Goal: Task Accomplishment & Management: Complete application form

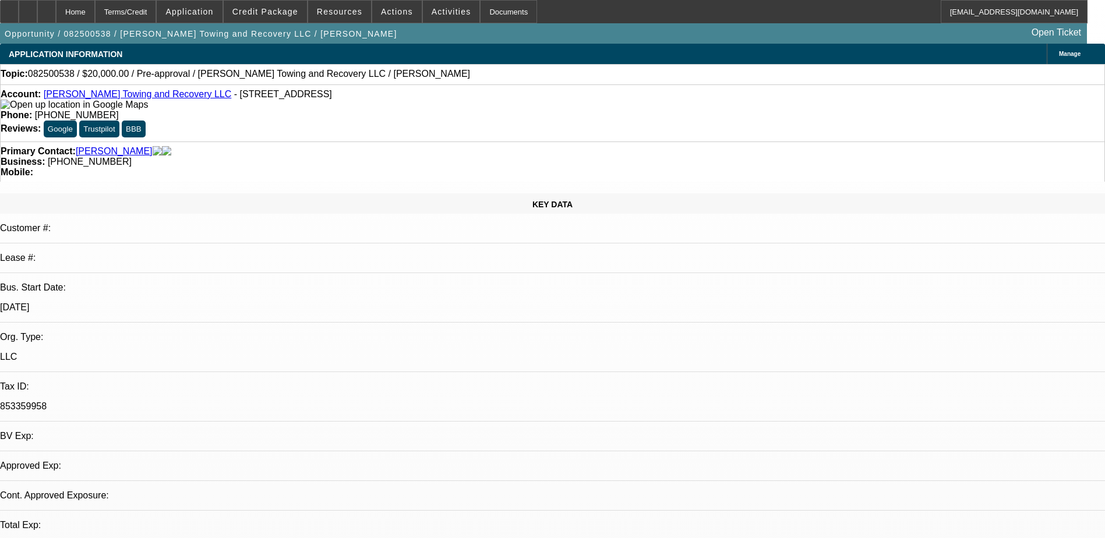
select select "0"
select select "2"
select select "0.1"
select select "1"
select select "2"
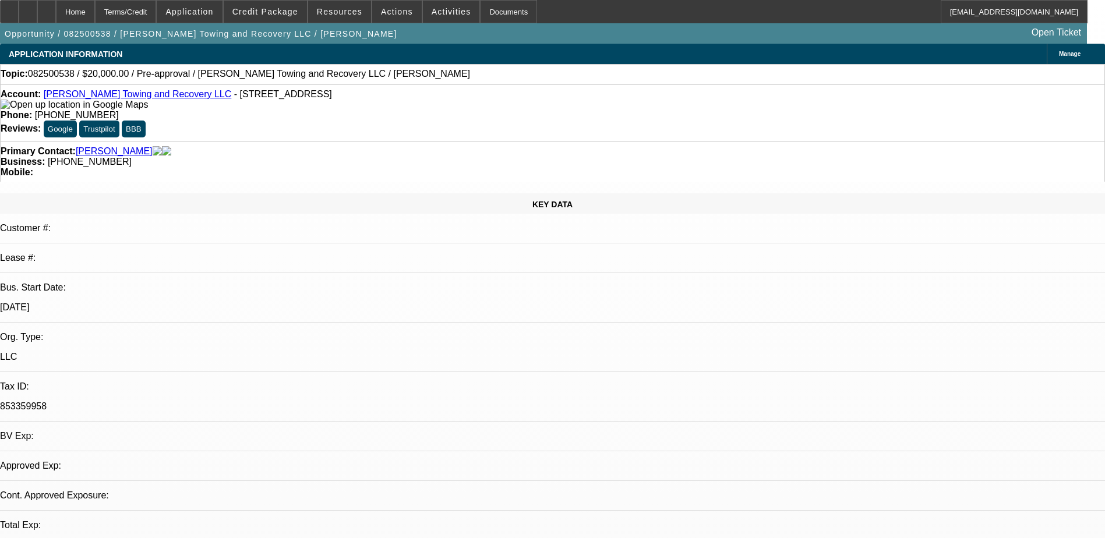
select select "4"
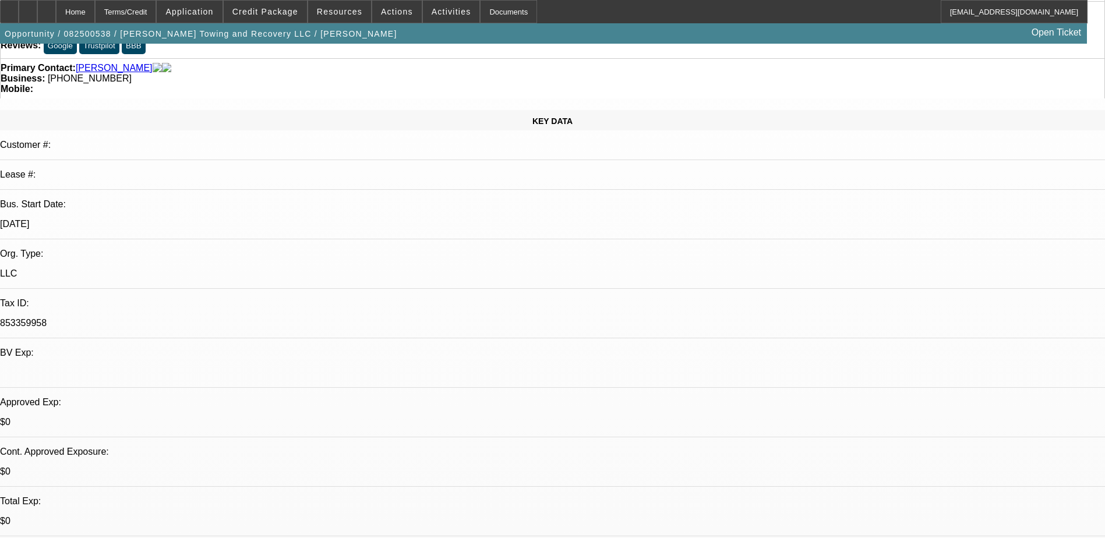
scroll to position [233, 0]
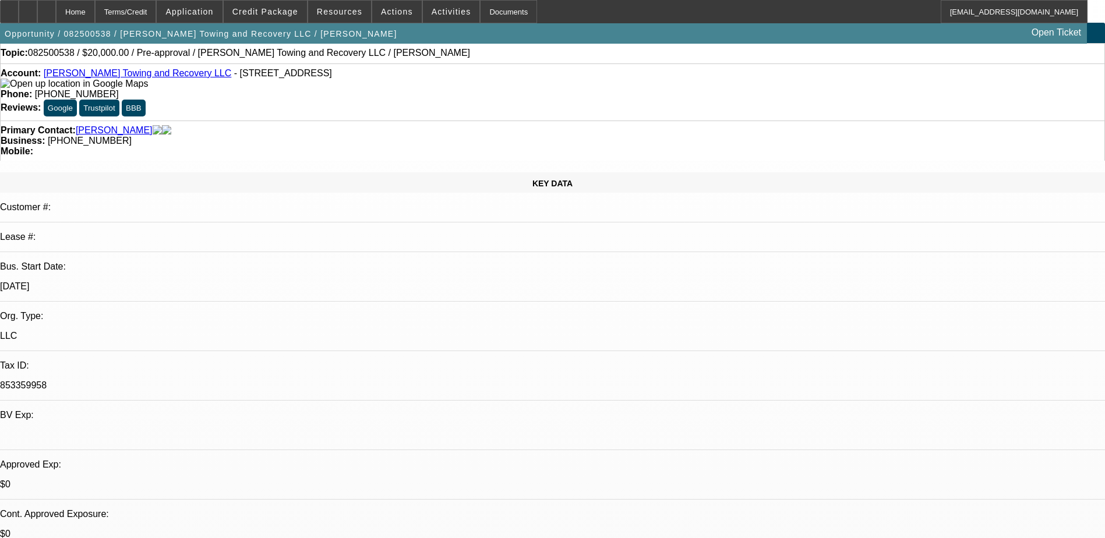
scroll to position [0, 0]
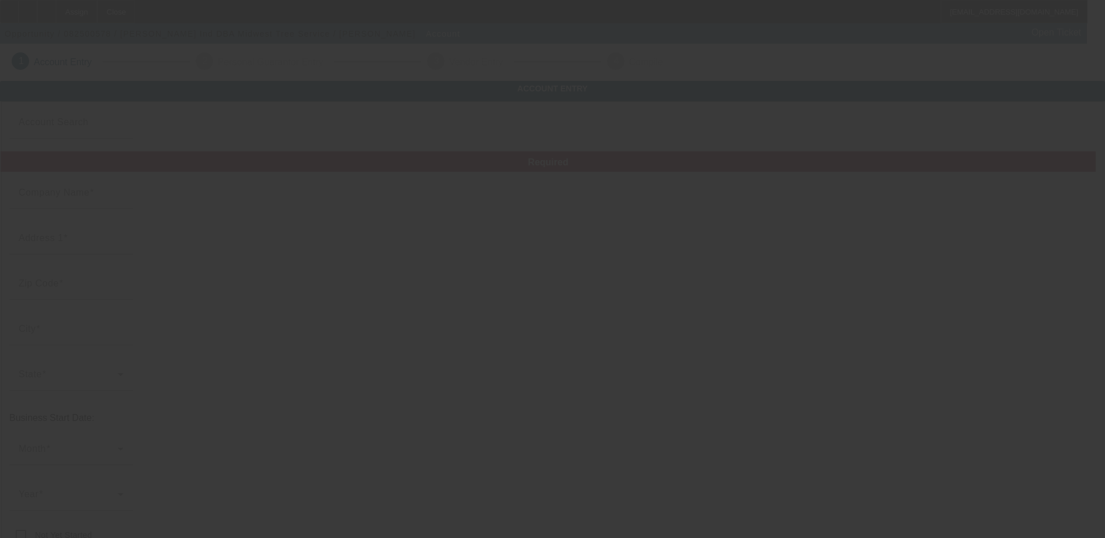
type input "[PERSON_NAME] Ind"
type input "[STREET_ADDRESS]"
type input "50853"
type input "Massena"
type input "[PHONE_NUMBER]"
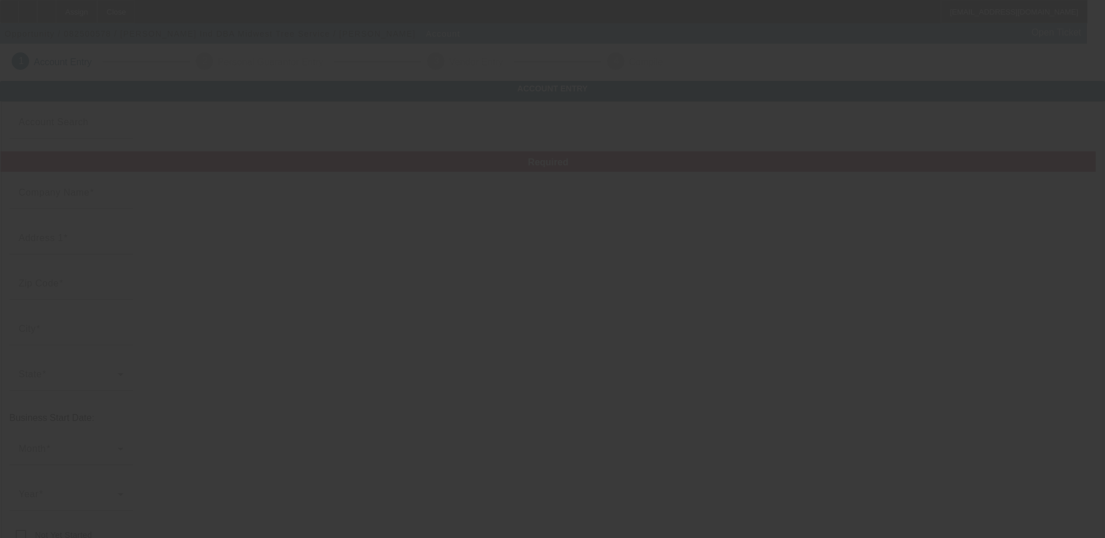
type input "Midwest Tree Service"
type input "[EMAIL_ADDRESS][DOMAIN_NAME]"
type input "tree"
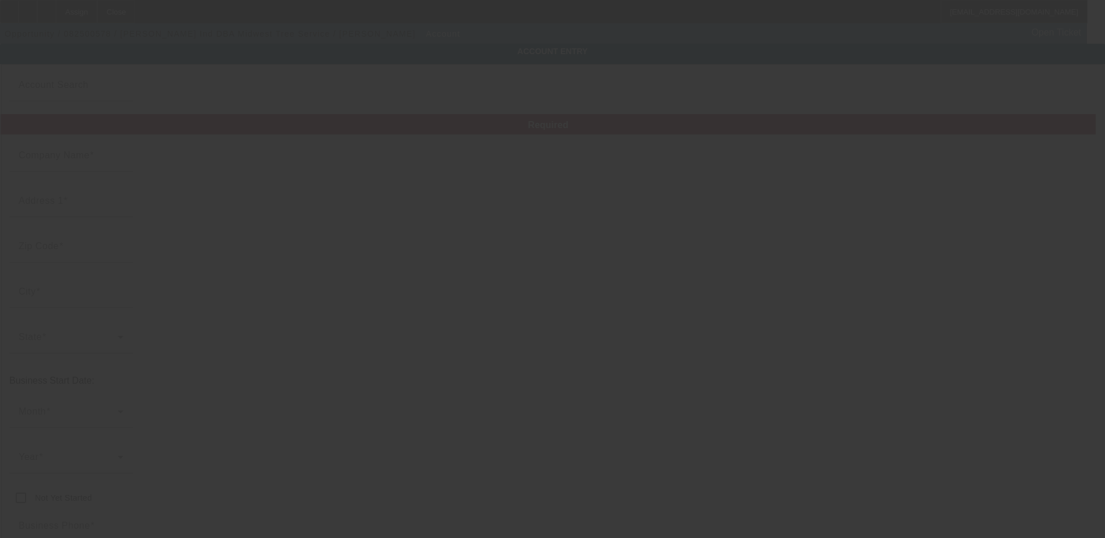
type input "[PERSON_NAME] Ind"
type input "[STREET_ADDRESS]"
type input "50853"
type input "Massena"
type input "[PHONE_NUMBER]"
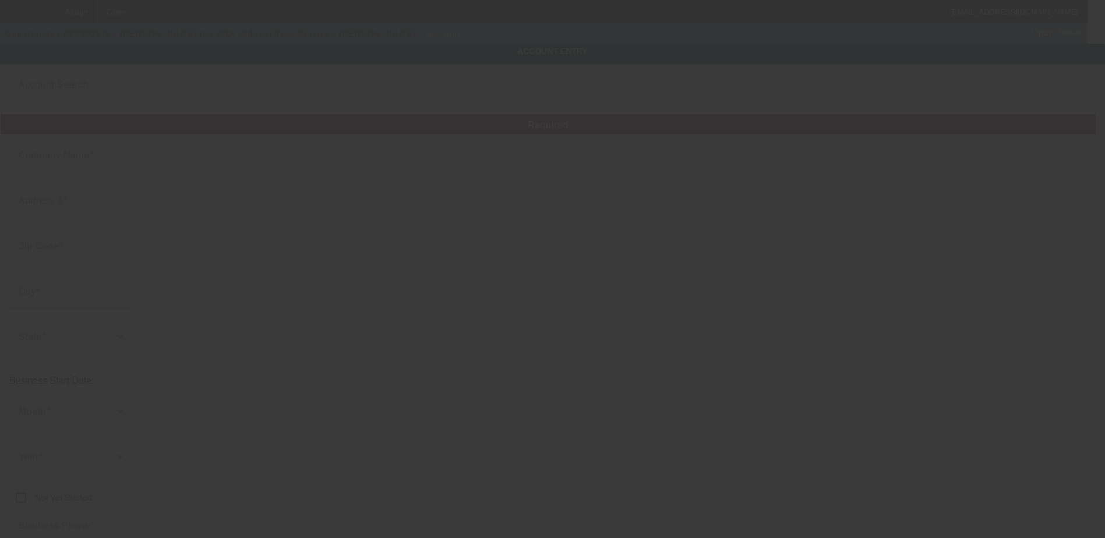
type input "Midwest Tree Service"
type input "[EMAIL_ADDRESS][DOMAIN_NAME]"
type input "tree"
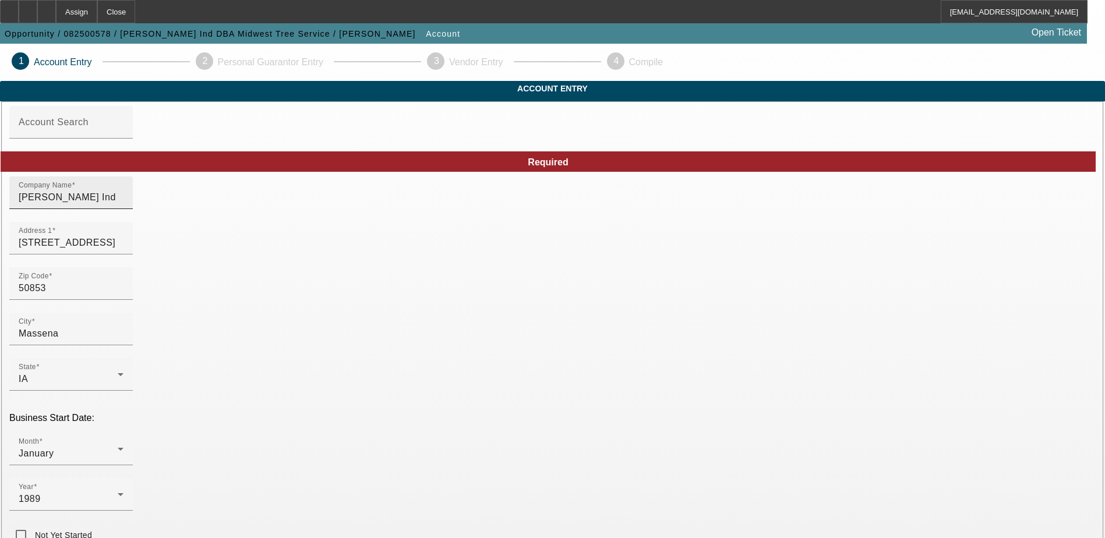
click at [123, 204] on input "[PERSON_NAME] Ind" at bounding box center [71, 197] width 105 height 14
paste input "Midwest Tree Service"
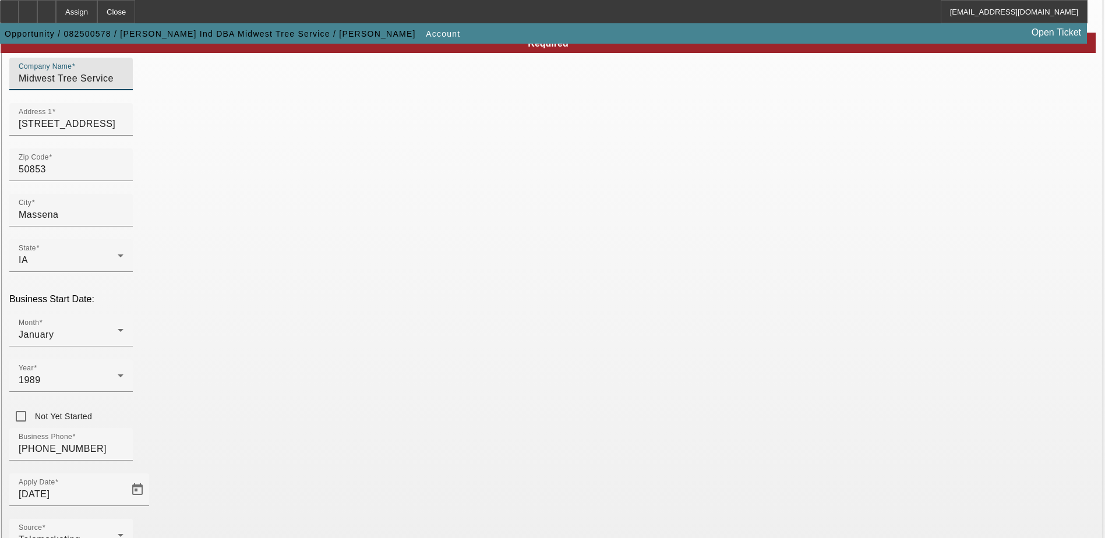
scroll to position [197, 0]
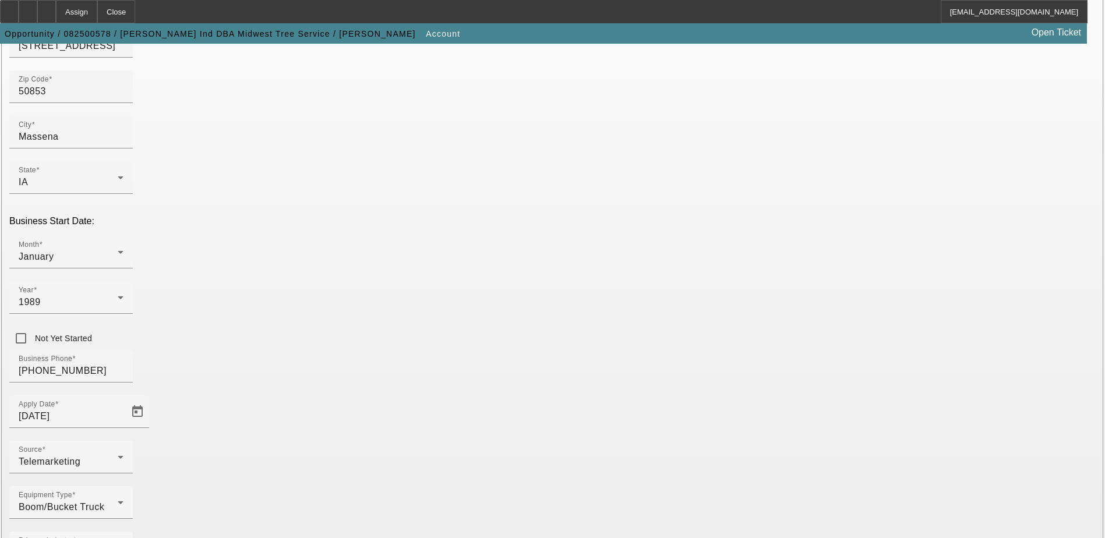
type input "Midwest Tree Service"
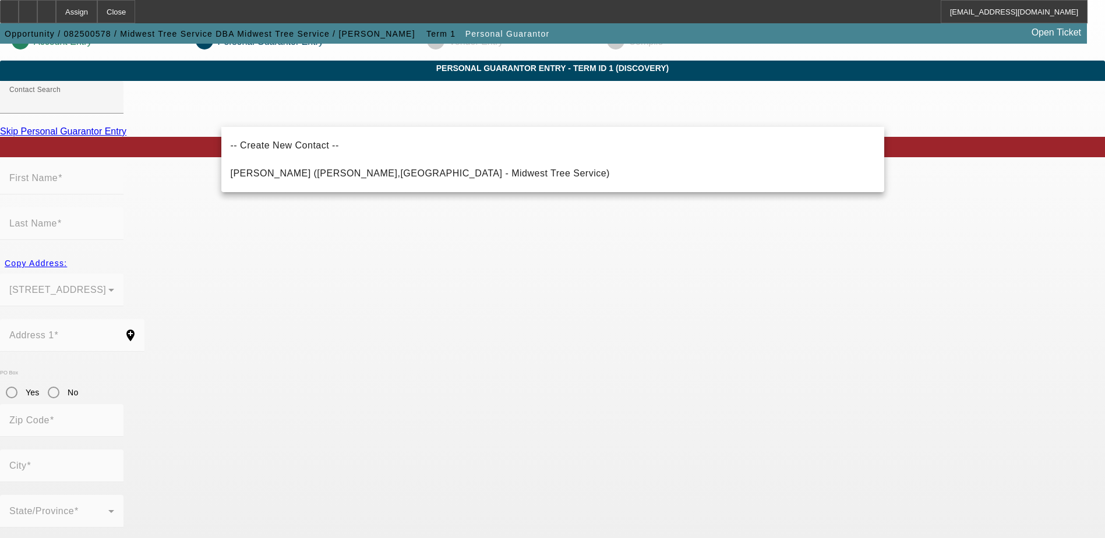
scroll to position [31, 0]
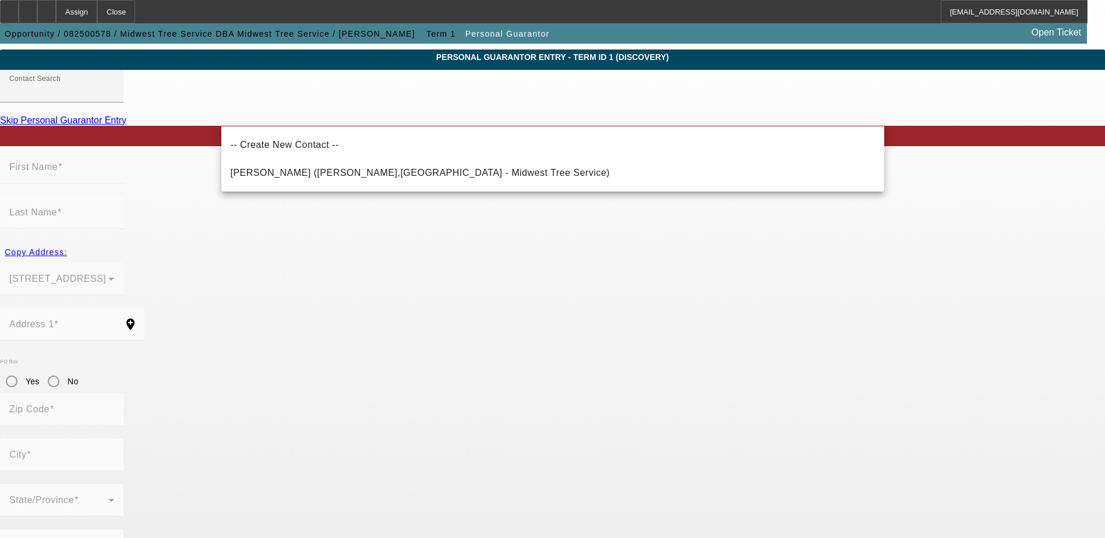
click at [318, 167] on span "[PERSON_NAME] ([PERSON_NAME],[GEOGRAPHIC_DATA] - Midwest Tree Service)" at bounding box center [420, 173] width 379 height 14
type input "[PERSON_NAME] ([PERSON_NAME],[GEOGRAPHIC_DATA] - Midwest Tree Service)"
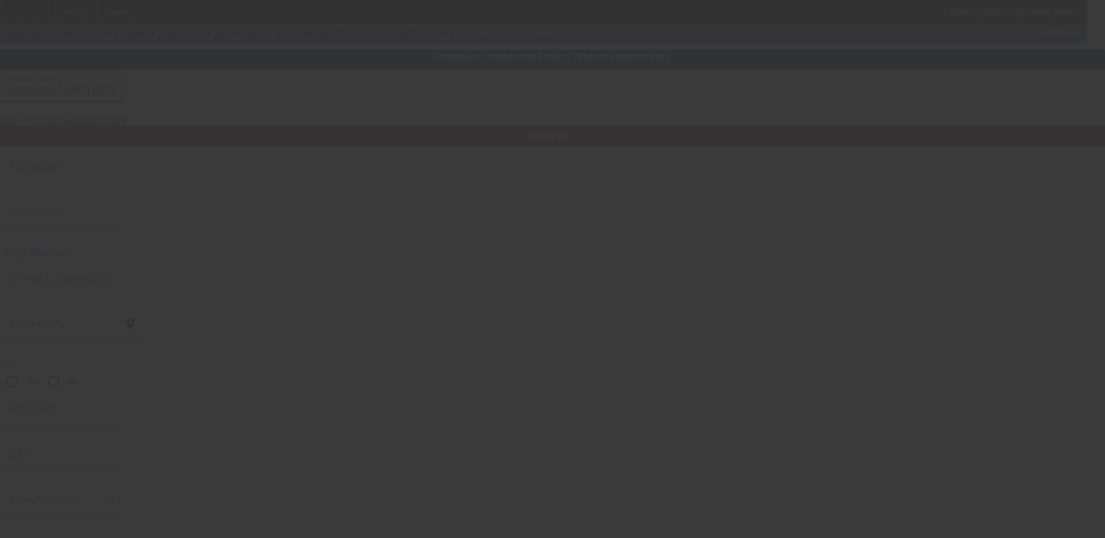
type input "[PERSON_NAME]"
type input "Enarson"
type input "[STREET_ADDRESS]"
radio input "true"
type input "50853"
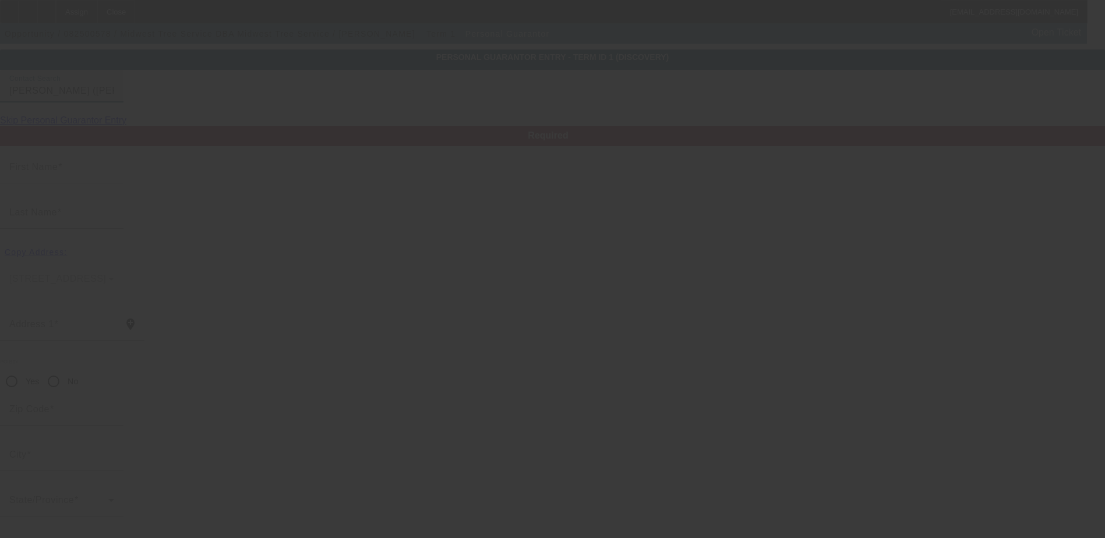
type input "Massena"
type input "[PHONE_NUMBER]"
type input "100"
type input "483-02-8905"
type input "[EMAIL_ADDRESS][DOMAIN_NAME]"
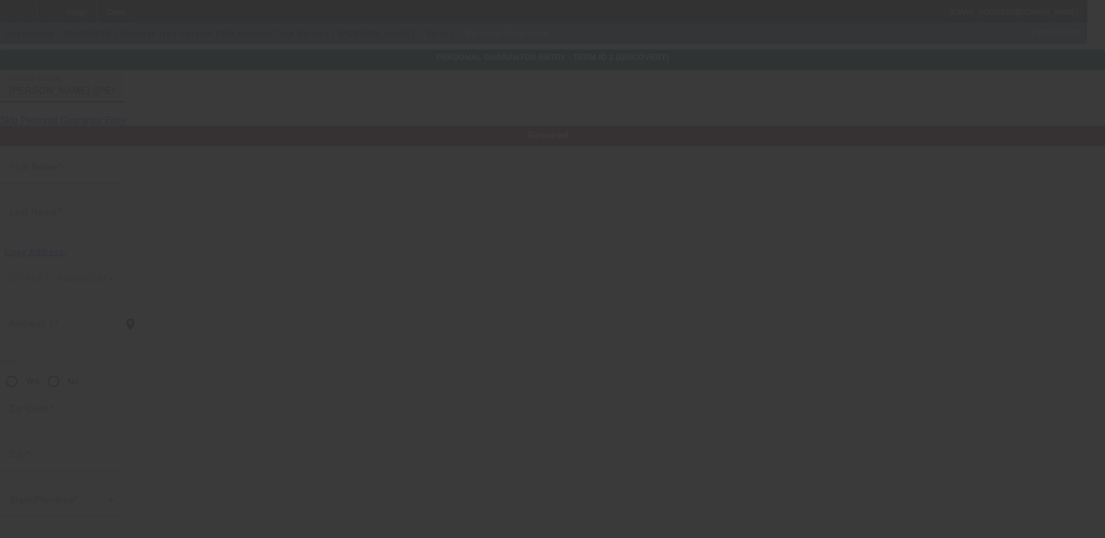
type input "$0.00"
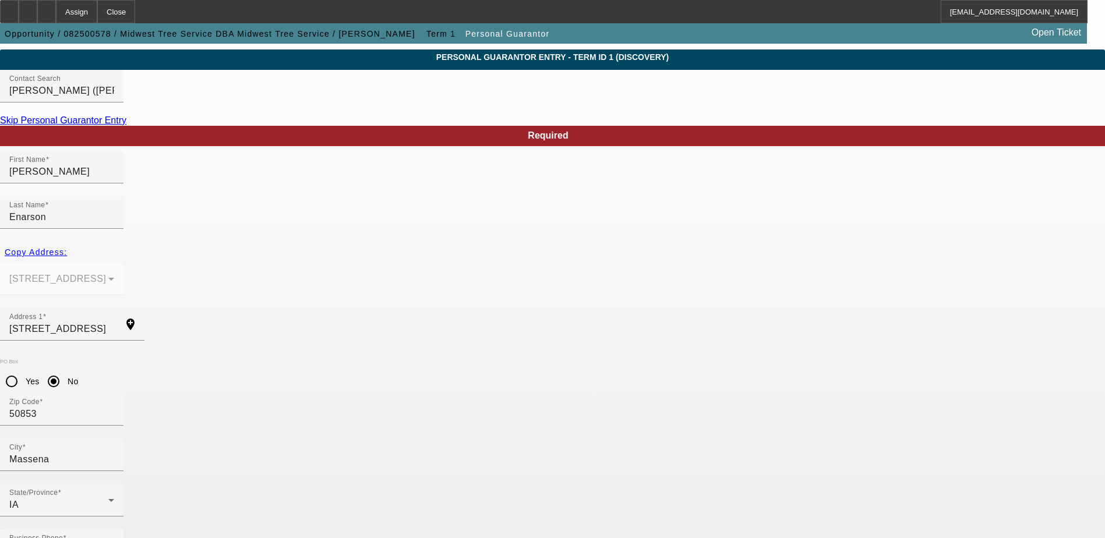
paste input
type input "483-02-8905"
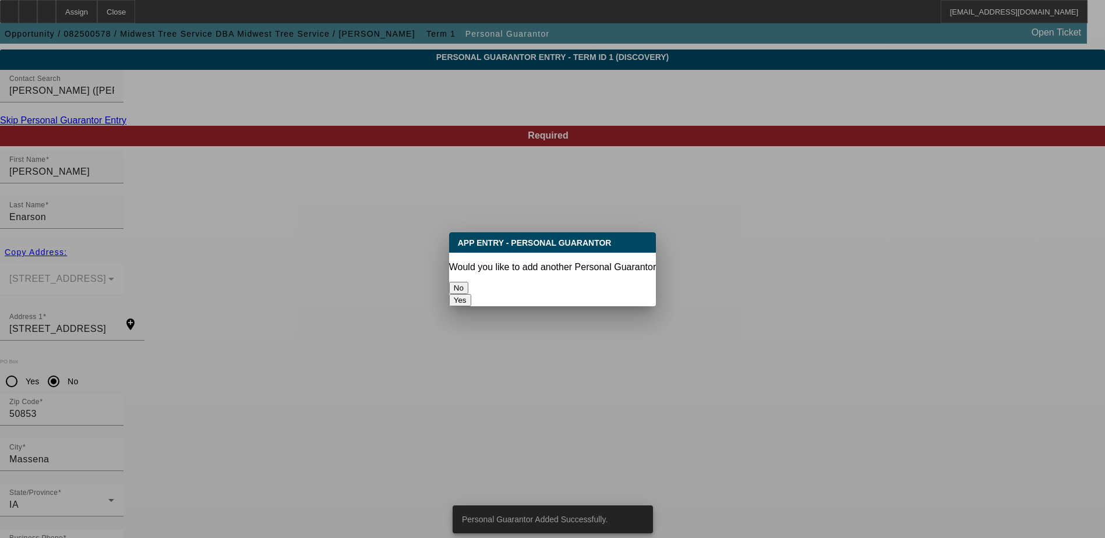
scroll to position [0, 0]
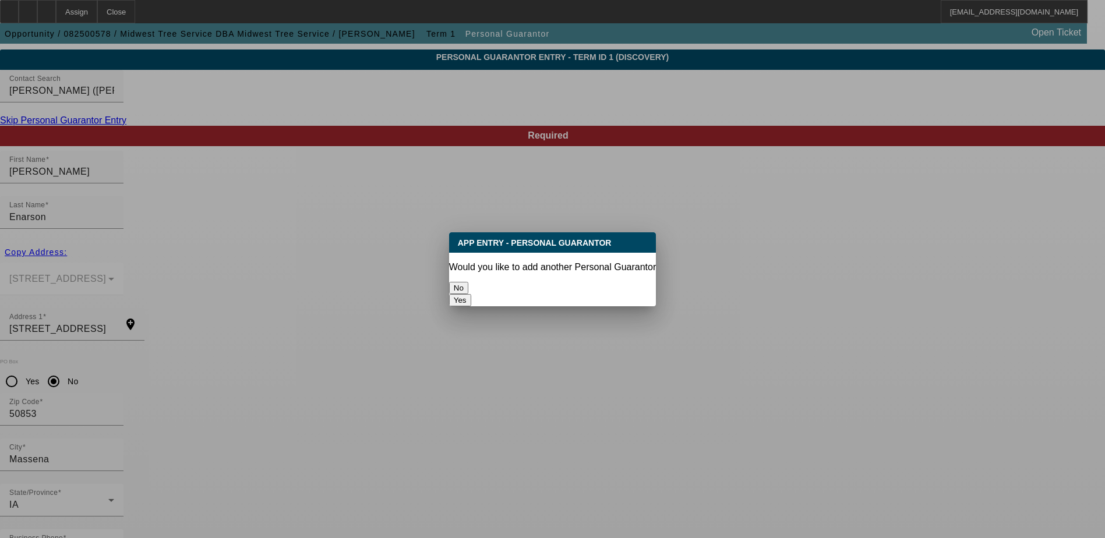
click at [468, 282] on button "No" at bounding box center [458, 288] width 19 height 12
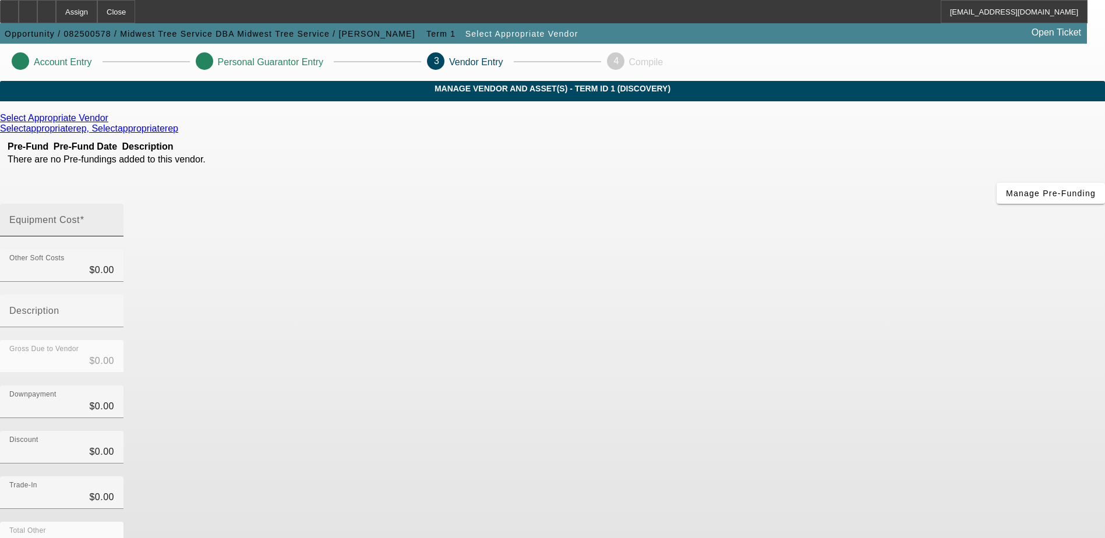
click at [114, 204] on div "Equipment Cost" at bounding box center [61, 220] width 105 height 33
type input "3"
type input "$3.00"
type input "33"
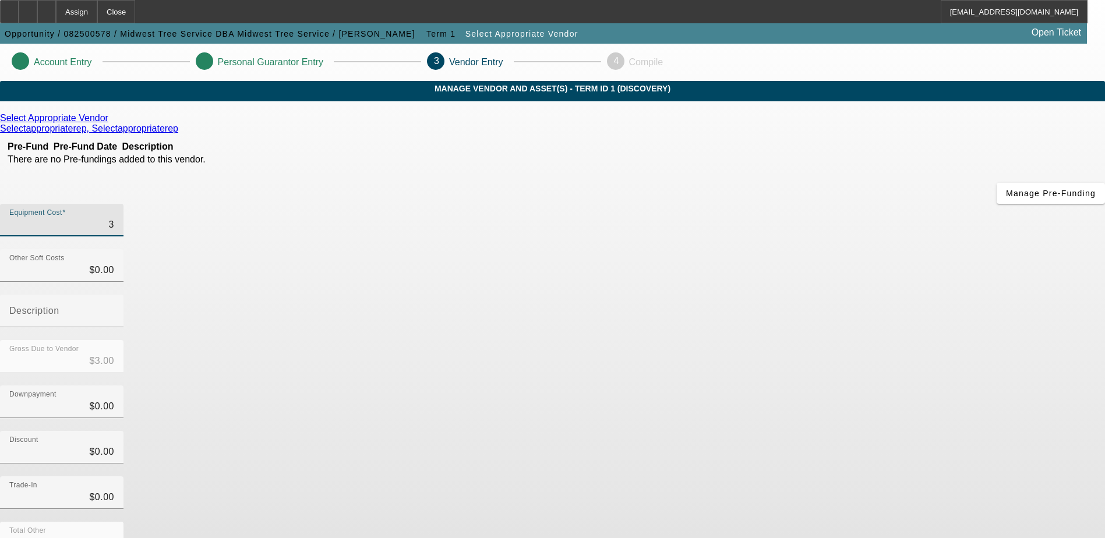
type input "$33.00"
type input "330"
type input "$330.00"
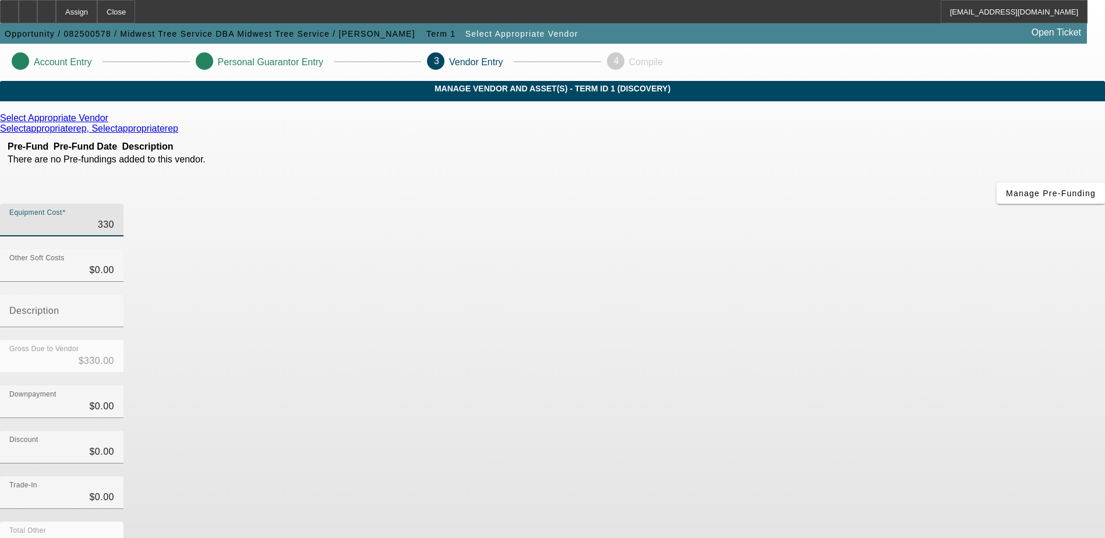
type input "3300"
type input "$3,300.00"
type input "33000"
type input "$33,000.00"
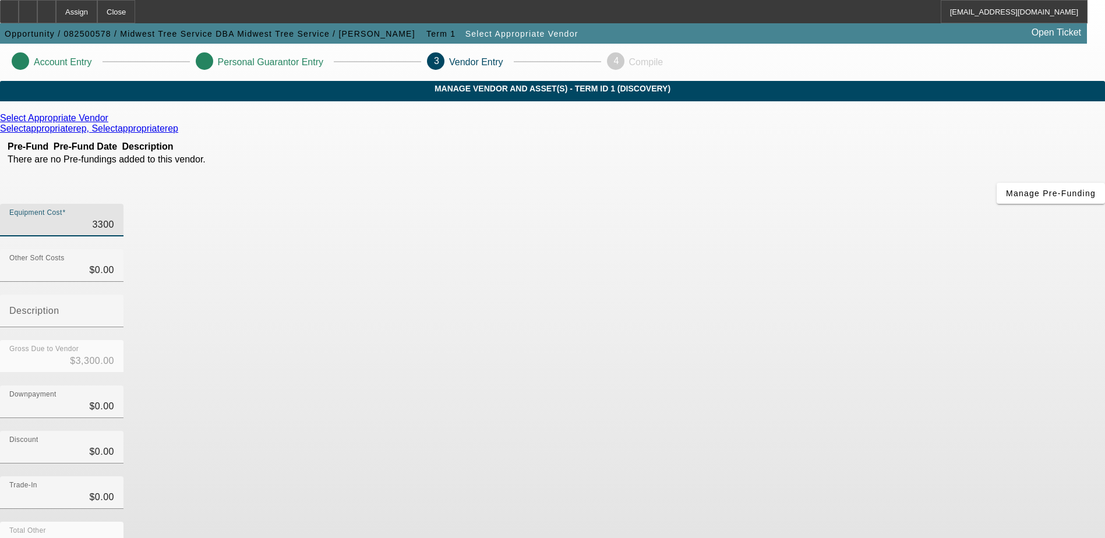
type input "$33,000.00"
drag, startPoint x: 799, startPoint y: 349, endPoint x: 799, endPoint y: 341, distance: 7.6
click at [799, 431] on div "Discount $0.00" at bounding box center [552, 453] width 1105 height 45
click at [114, 400] on input "0" at bounding box center [61, 407] width 105 height 14
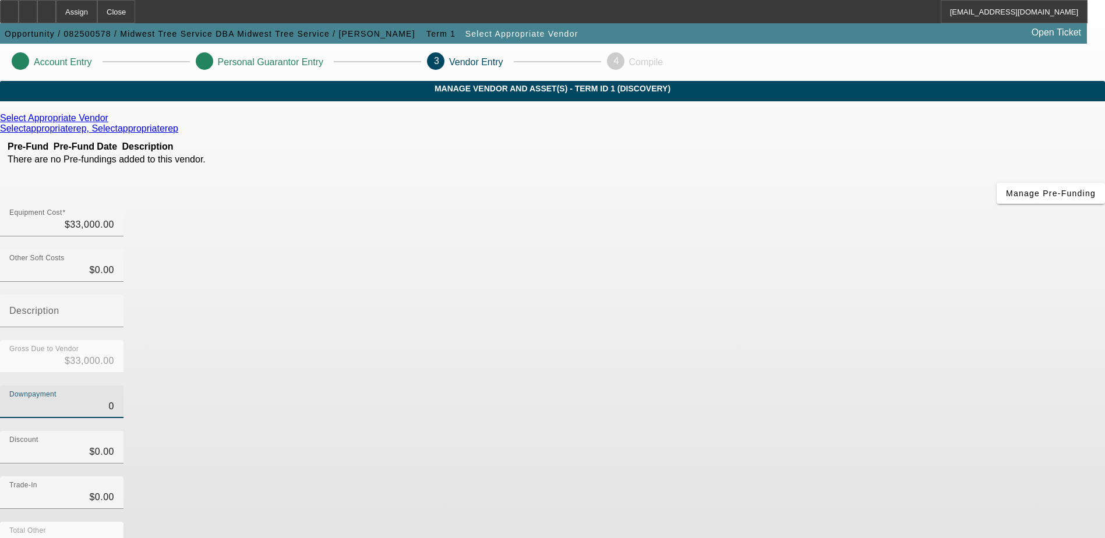
type input "30"
type input "$30.00"
type input "$32,970.00"
type input "0"
type input "$0.00"
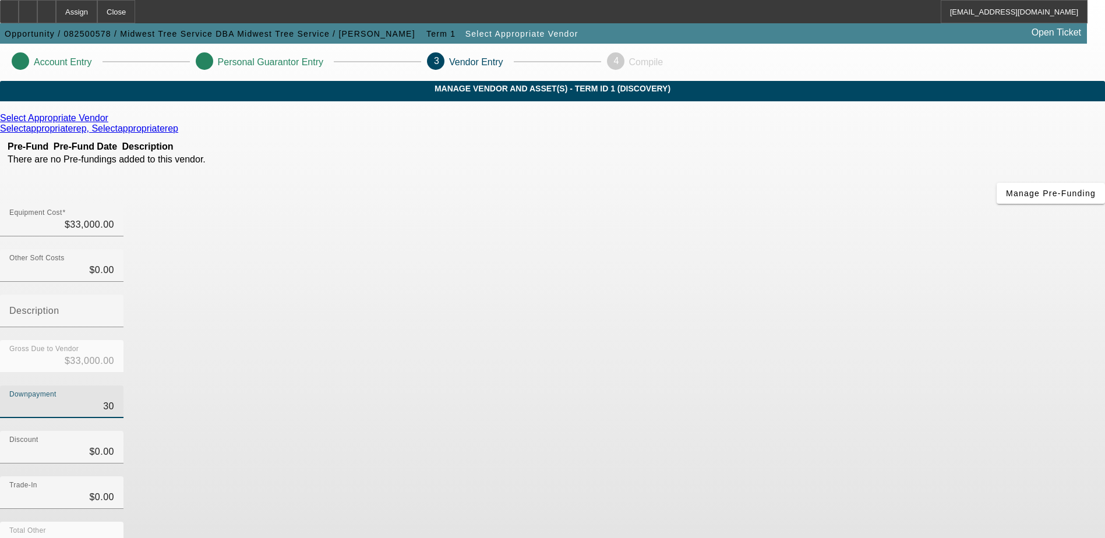
type input "$33,000.00"
type input "$0.00"
click at [844, 431] on div "Discount $0.00" at bounding box center [552, 453] width 1105 height 45
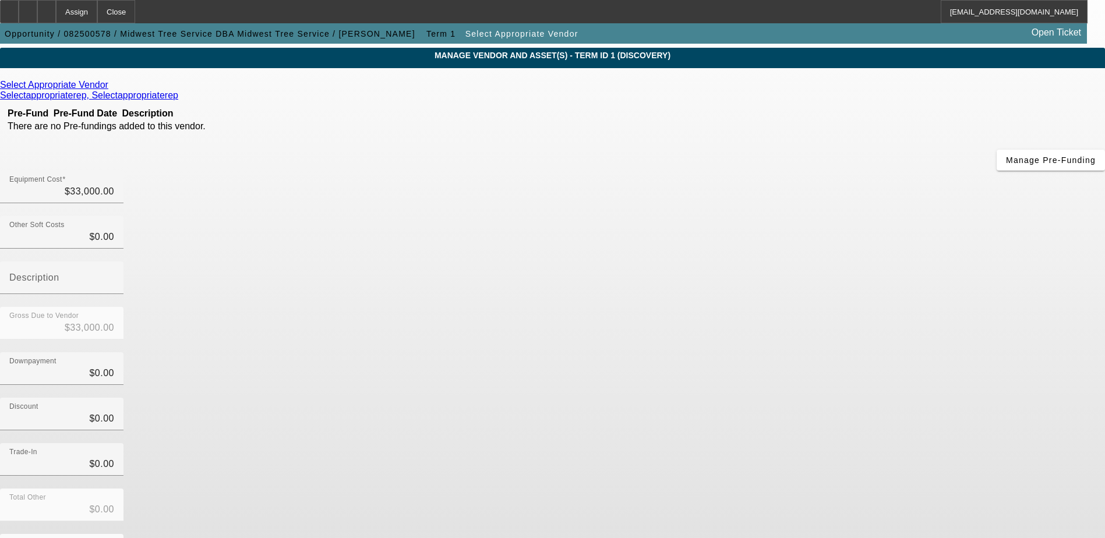
scroll to position [52, 0]
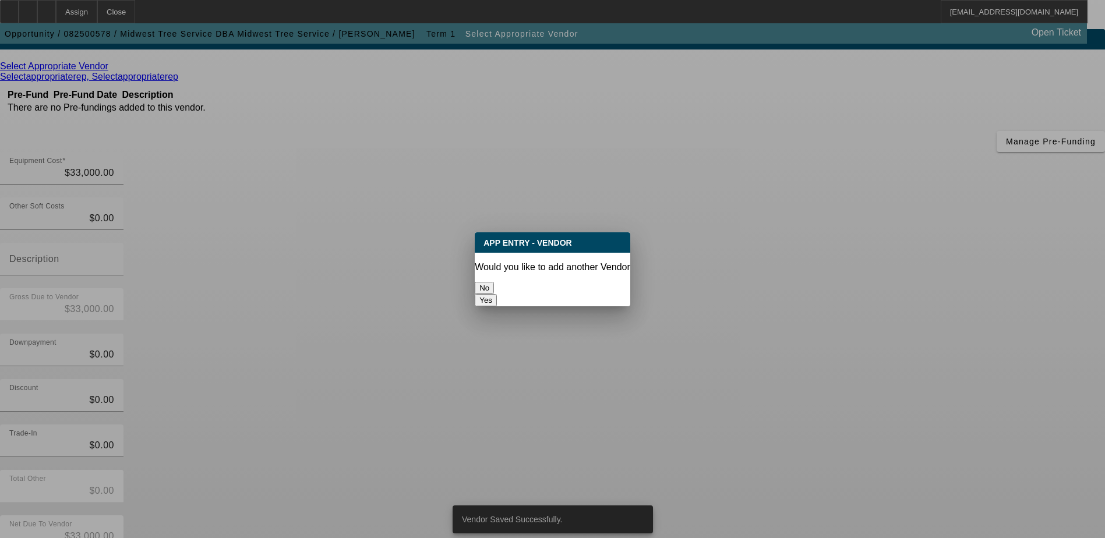
scroll to position [0, 0]
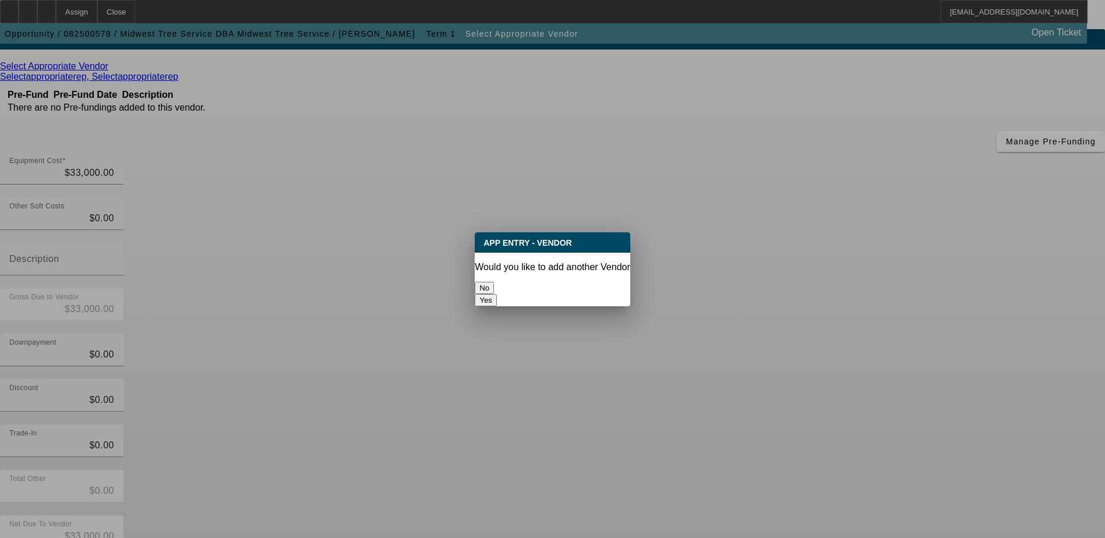
click at [494, 284] on button "No" at bounding box center [484, 288] width 19 height 12
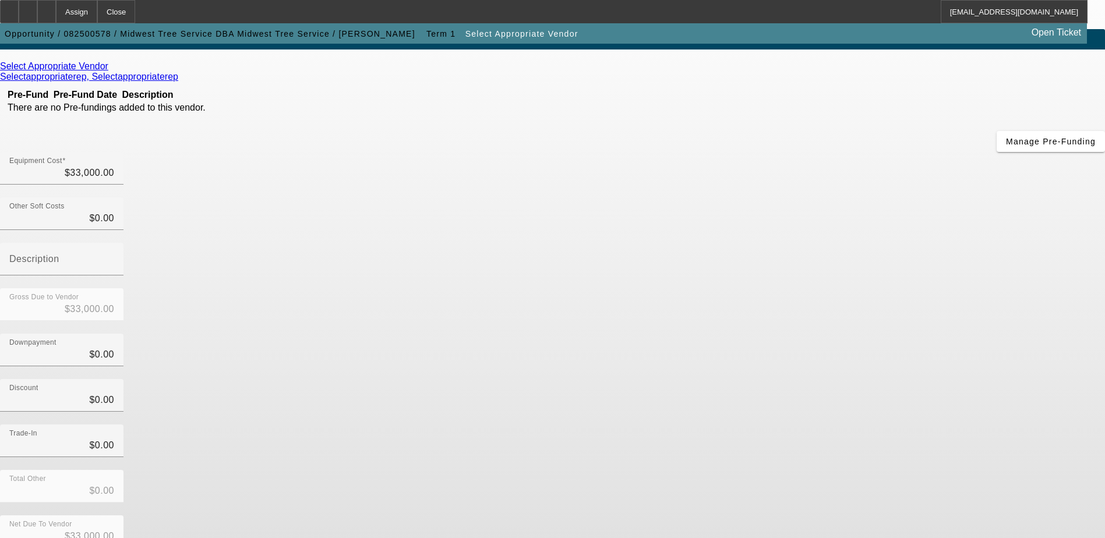
scroll to position [52, 0]
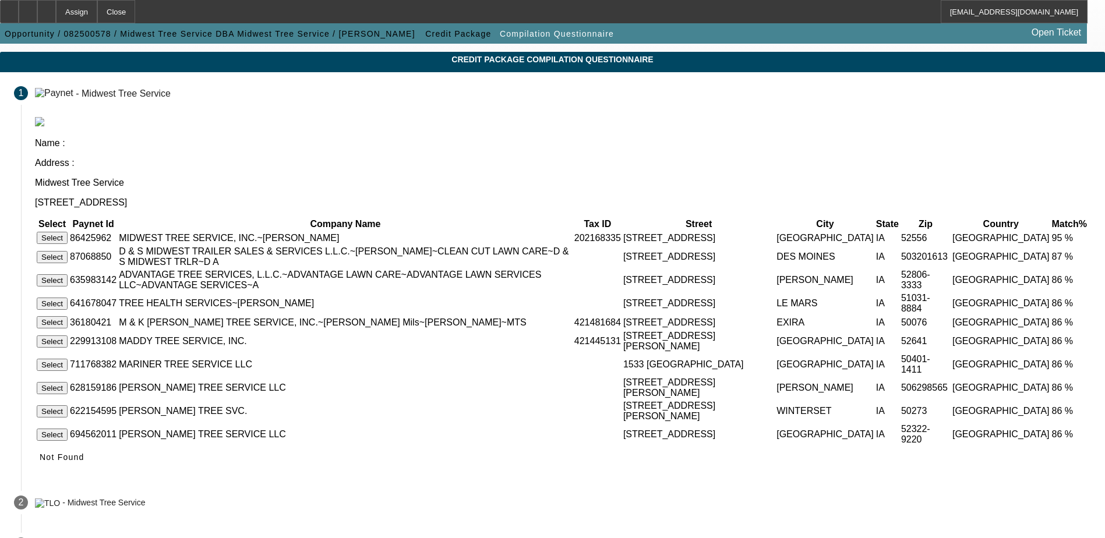
scroll to position [56, 0]
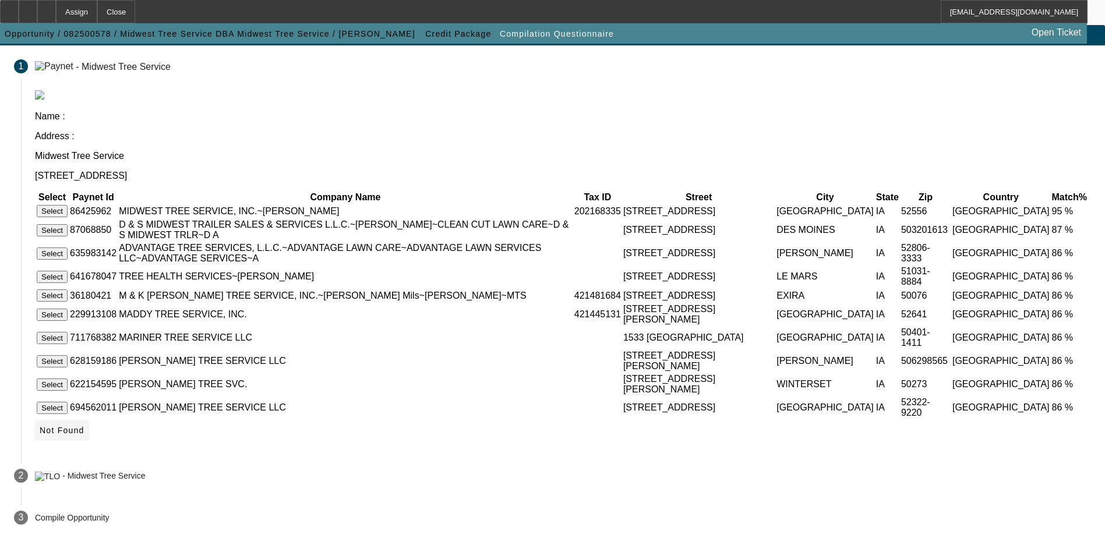
click at [84, 432] on span "Not Found" at bounding box center [62, 430] width 45 height 9
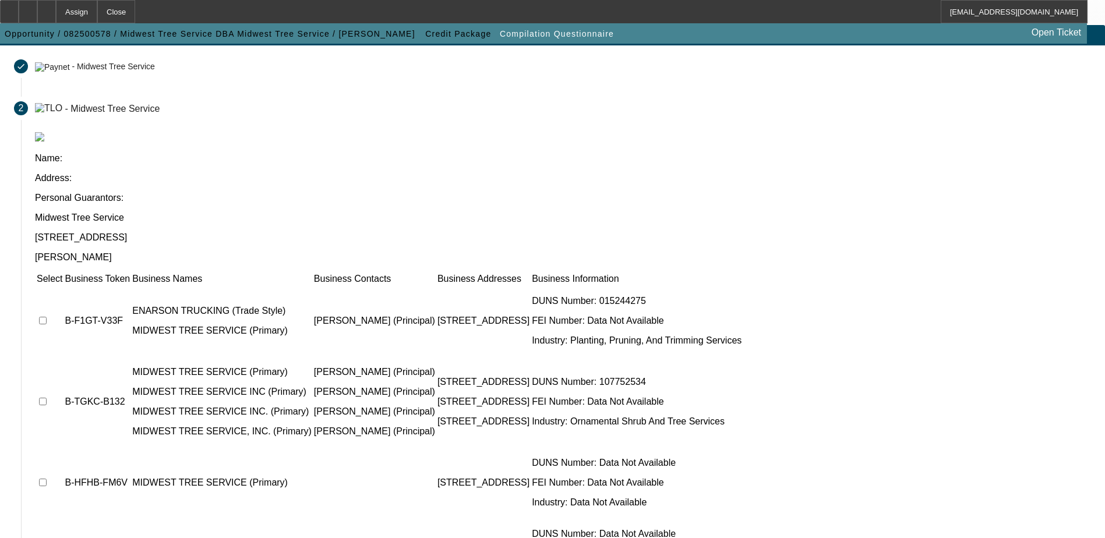
click at [47, 317] on input "checkbox" at bounding box center [43, 321] width 8 height 8
checkbox input "true"
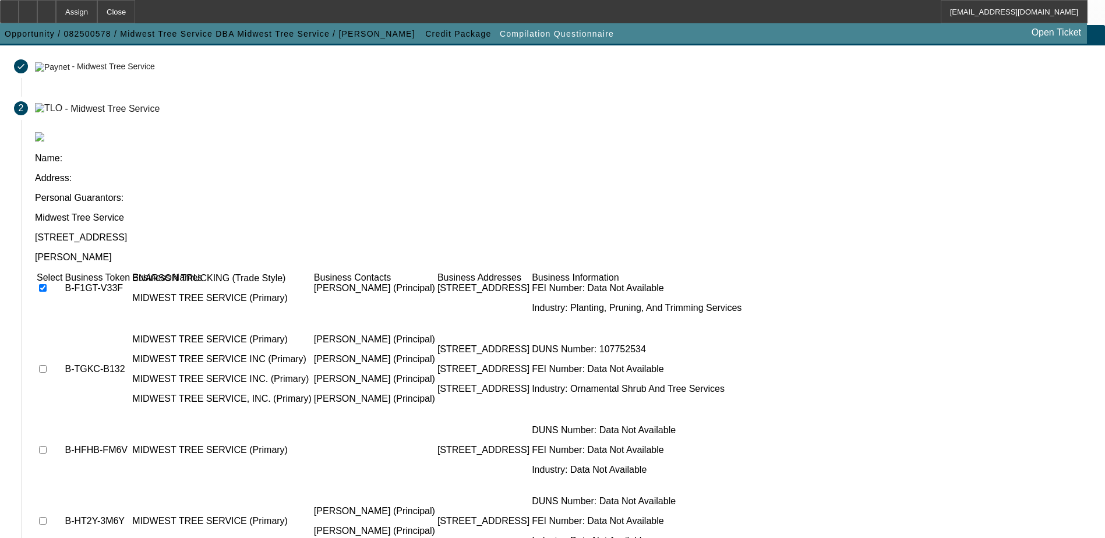
scroll to position [58, 0]
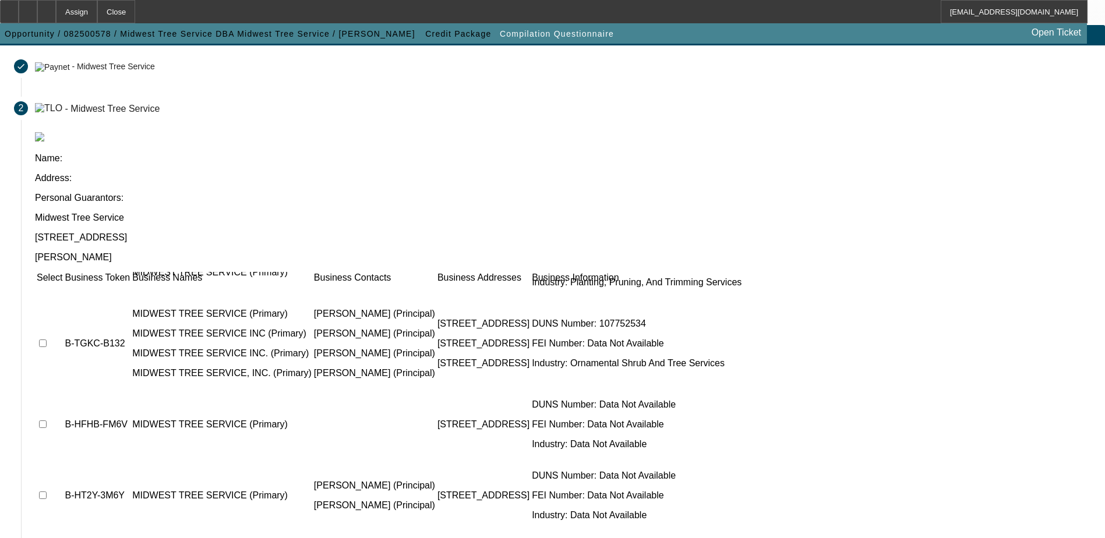
click at [47, 492] on input "checkbox" at bounding box center [43, 496] width 8 height 8
checkbox input "true"
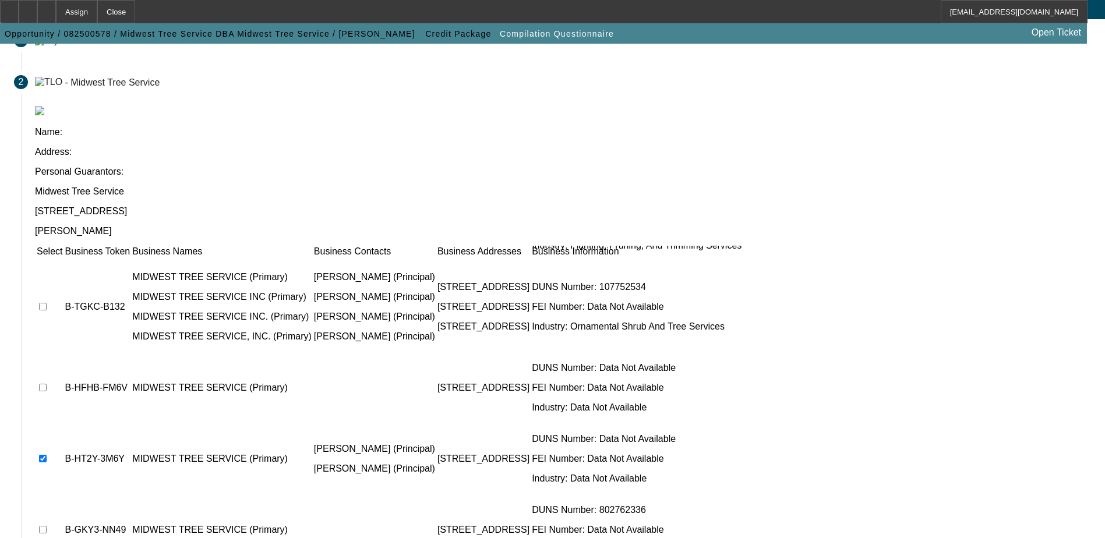
scroll to position [106, 0]
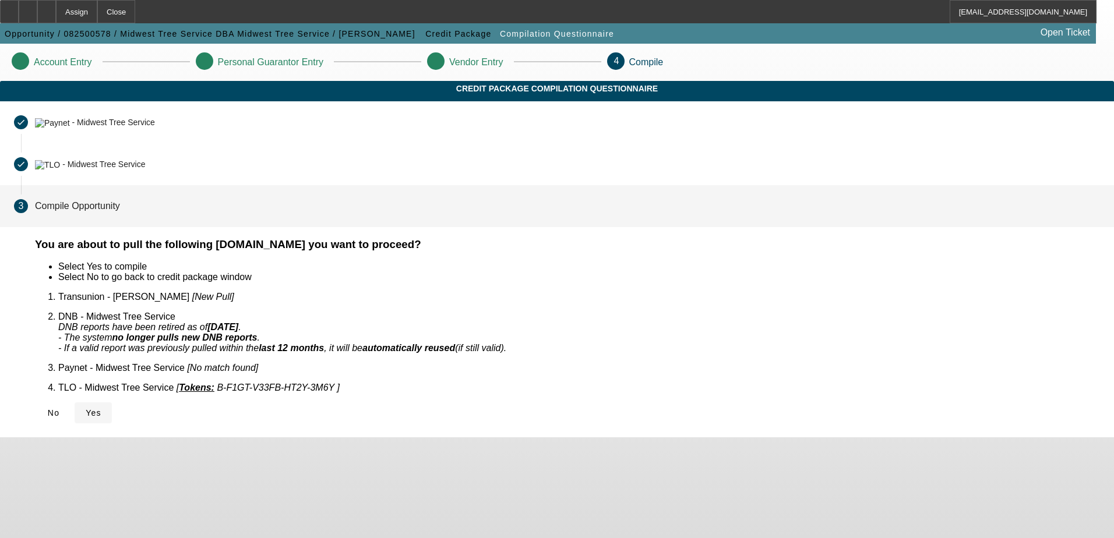
click at [101, 408] on span "Yes" at bounding box center [94, 412] width 16 height 9
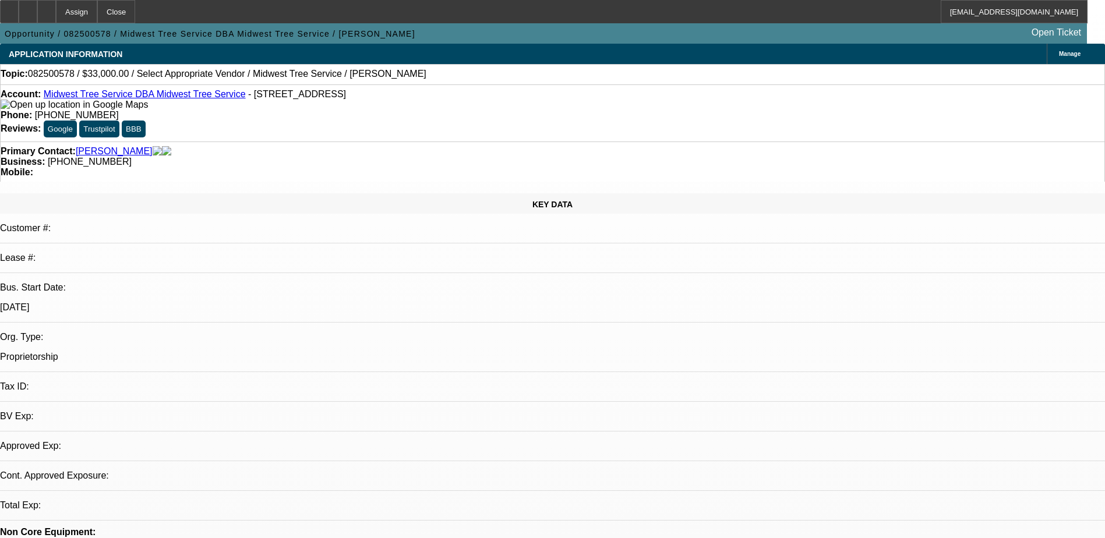
select select "0"
select select "2"
select select "0.1"
select select "1"
select select "2"
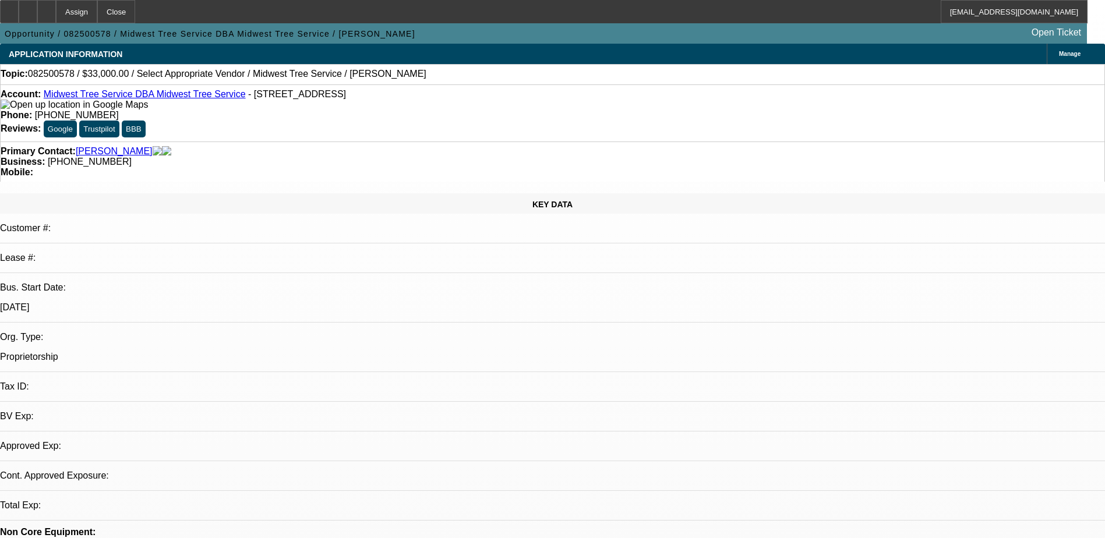
select select "4"
click at [56, 12] on div at bounding box center [46, 11] width 19 height 23
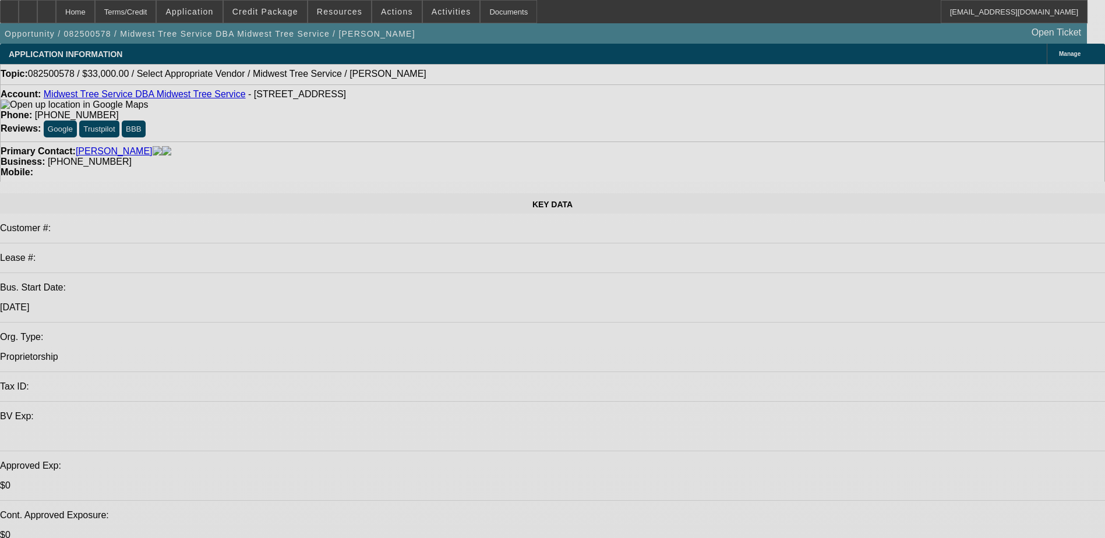
select select "0"
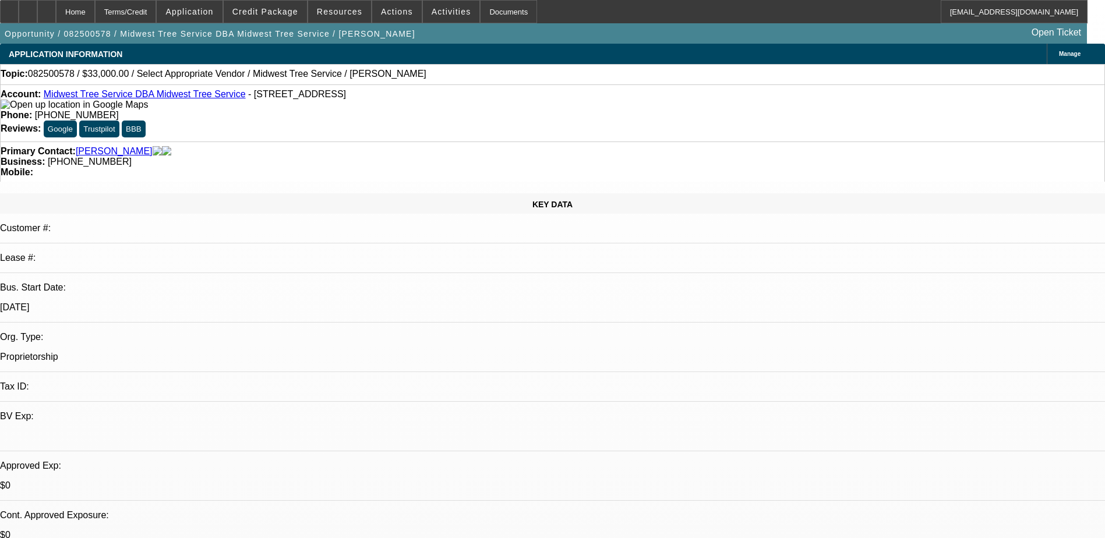
select select "2"
select select "0.1"
select select "4"
click at [267, 12] on span "Credit Package" at bounding box center [265, 11] width 66 height 9
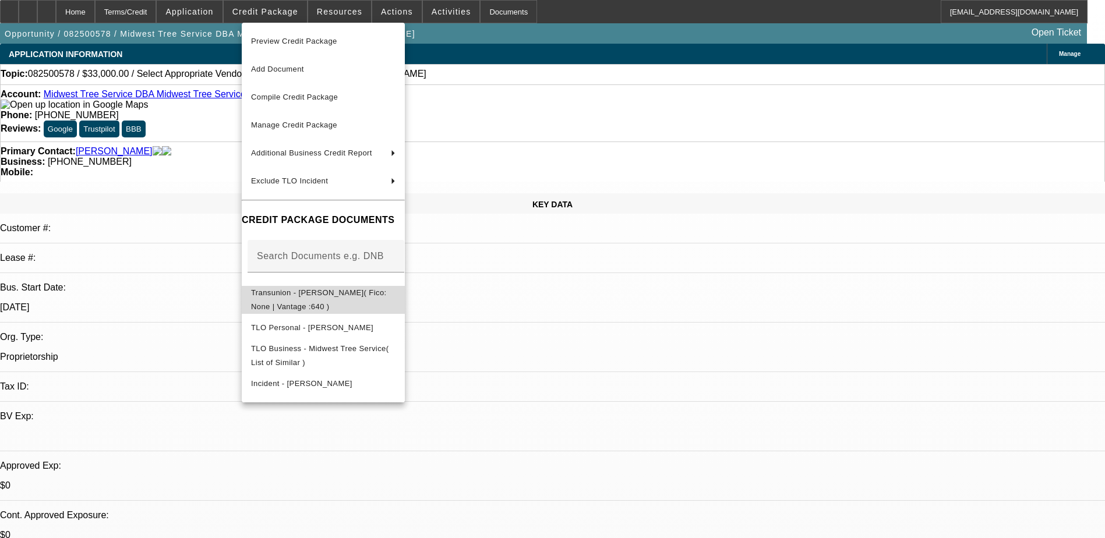
click at [312, 299] on span "Transunion - Enarson, Shawn( Fico: None | Vantage :640 )" at bounding box center [319, 299] width 136 height 23
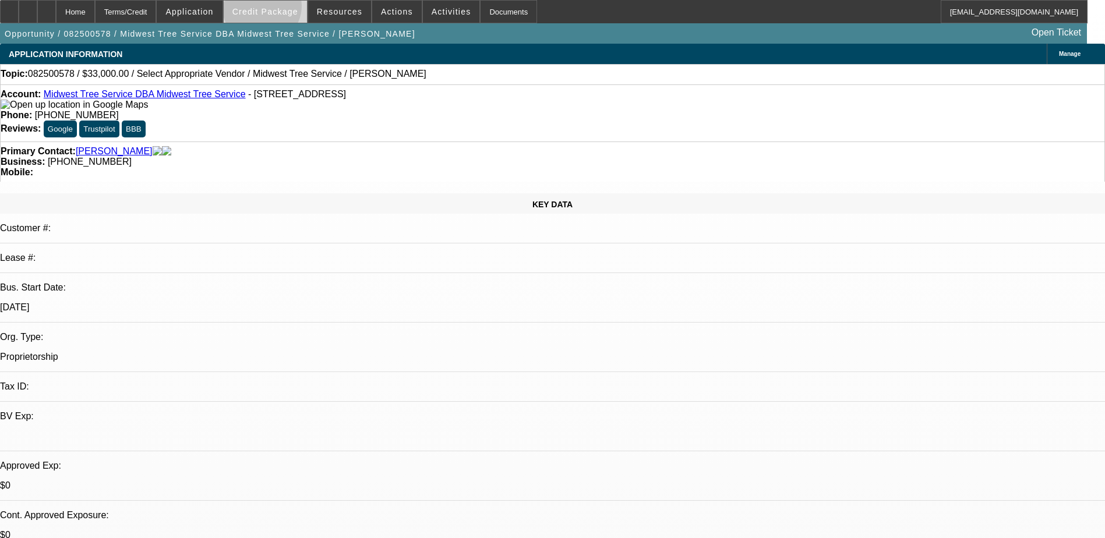
click at [280, 9] on span "Credit Package" at bounding box center [265, 11] width 66 height 9
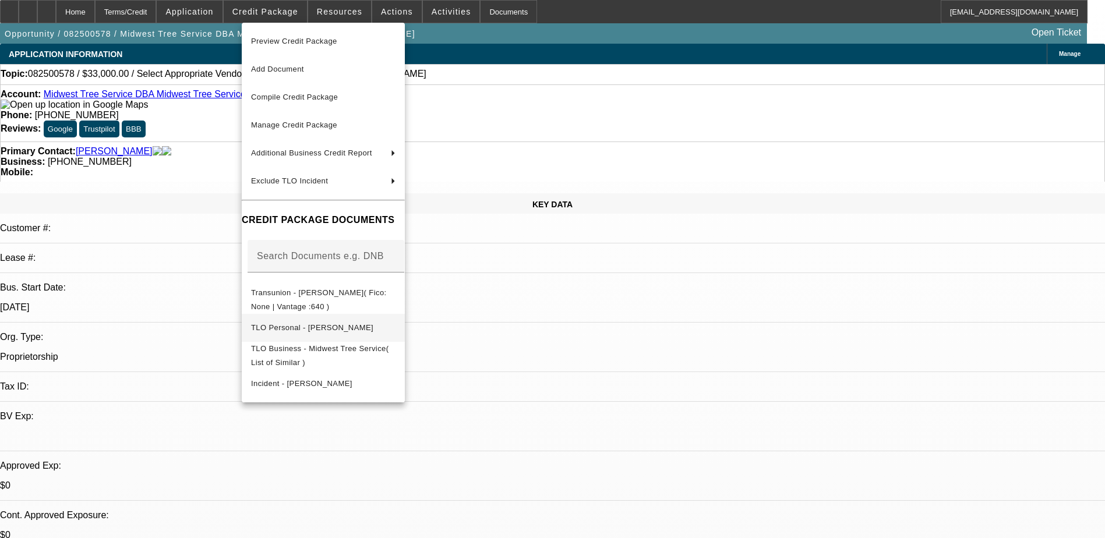
click at [326, 326] on span "TLO Personal - Enarson, Shawn" at bounding box center [312, 327] width 122 height 9
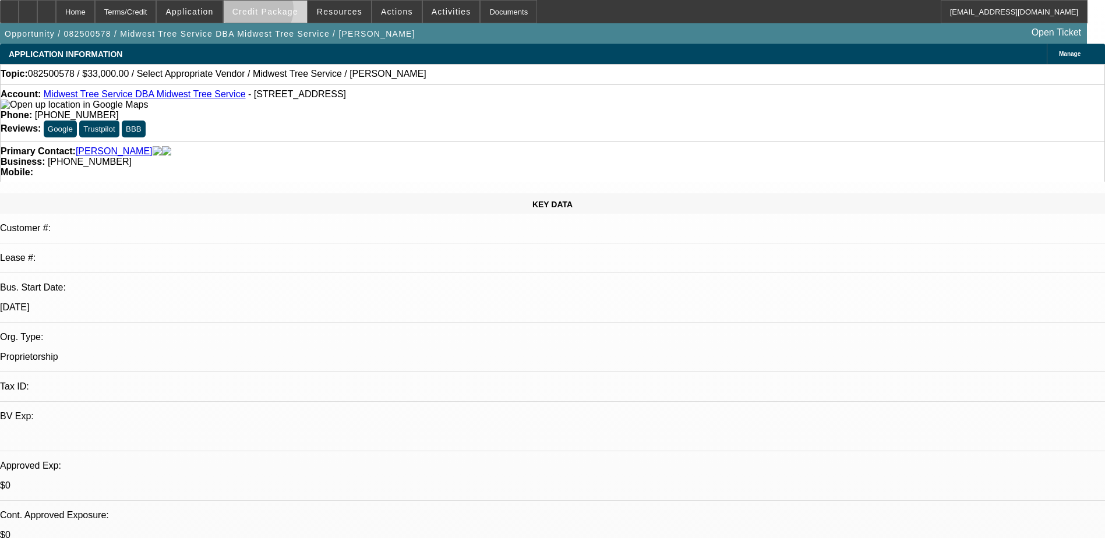
click at [276, 12] on span "Credit Package" at bounding box center [265, 11] width 66 height 9
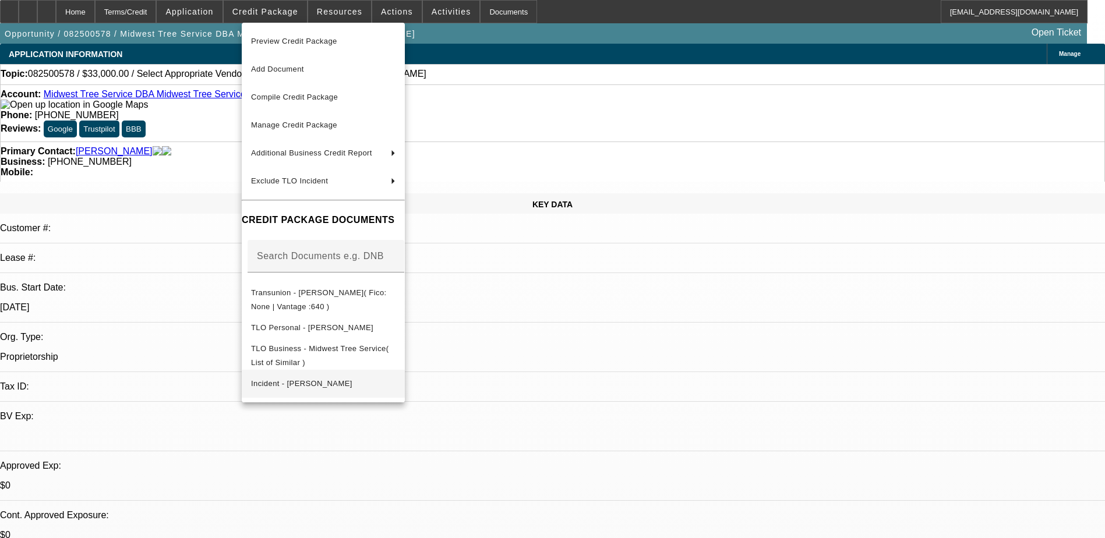
click at [280, 383] on span "Incident - Enarson, Shawn" at bounding box center [301, 383] width 101 height 9
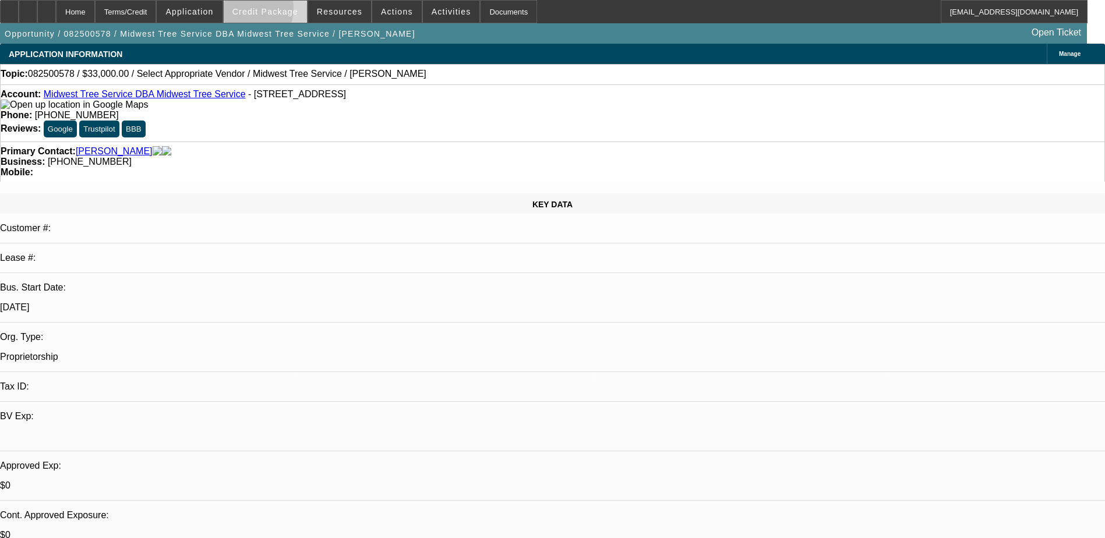
click at [256, 11] on span "Credit Package" at bounding box center [265, 11] width 66 height 9
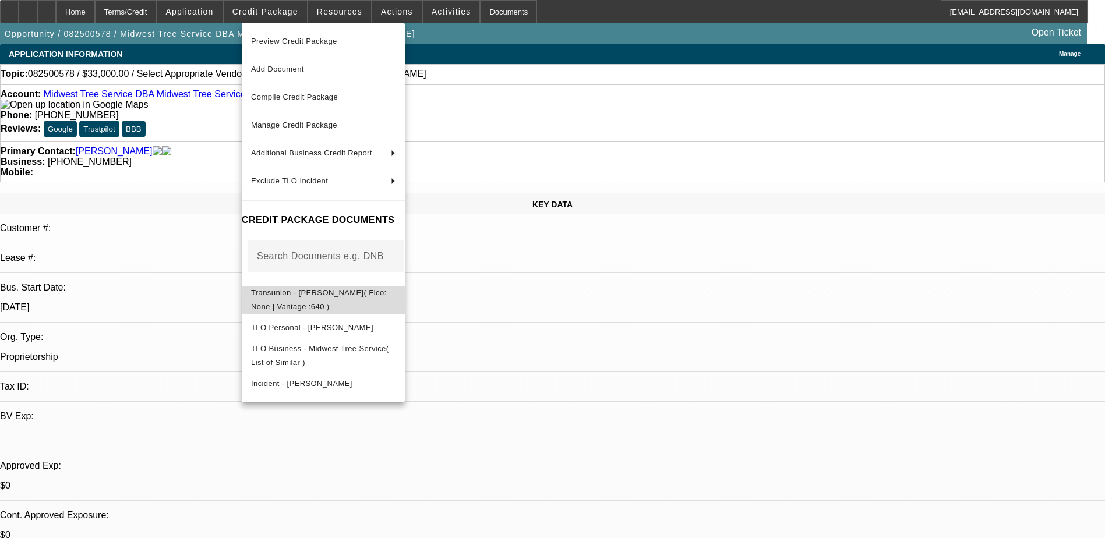
click at [334, 299] on span "Transunion - Enarson, Shawn( Fico: None | Vantage :640 )" at bounding box center [323, 300] width 144 height 28
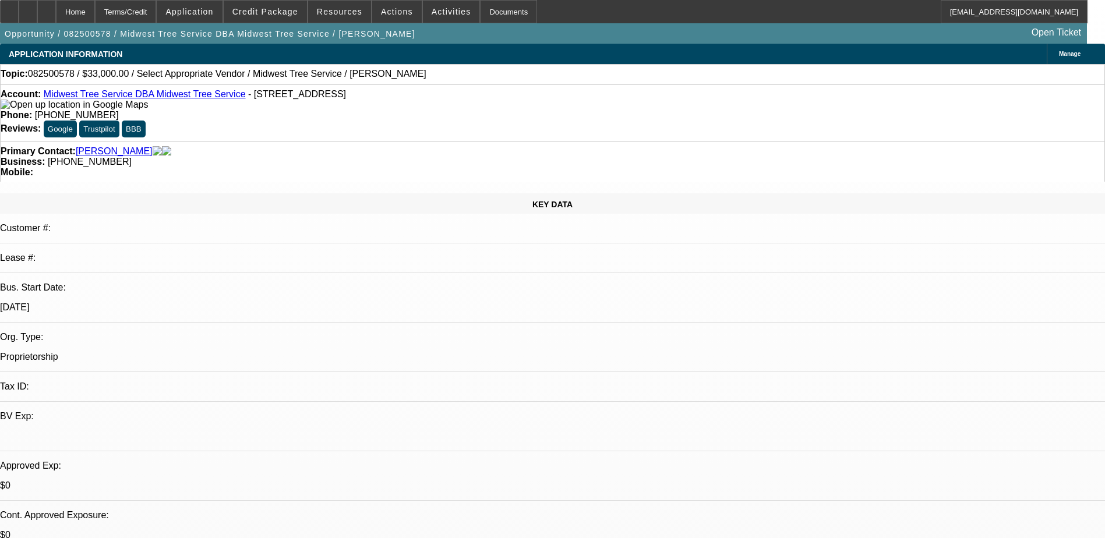
click at [257, 7] on span "Credit Package" at bounding box center [265, 11] width 66 height 9
